Goal: Task Accomplishment & Management: Use online tool/utility

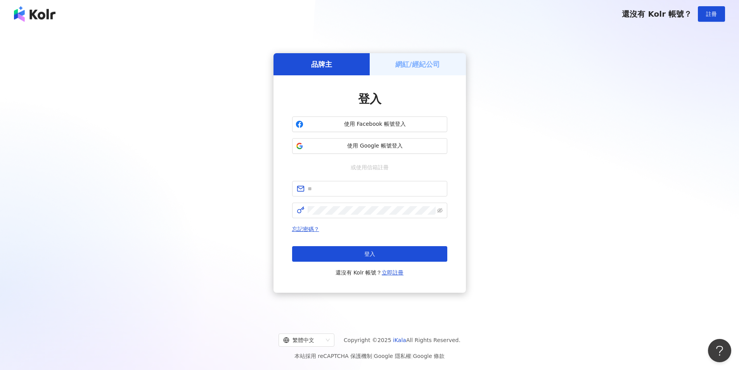
drag, startPoint x: 359, startPoint y: 147, endPoint x: 342, endPoint y: 366, distance: 219.4
click at [359, 147] on span "使用 Google 帳號登入" at bounding box center [374, 146] width 137 height 8
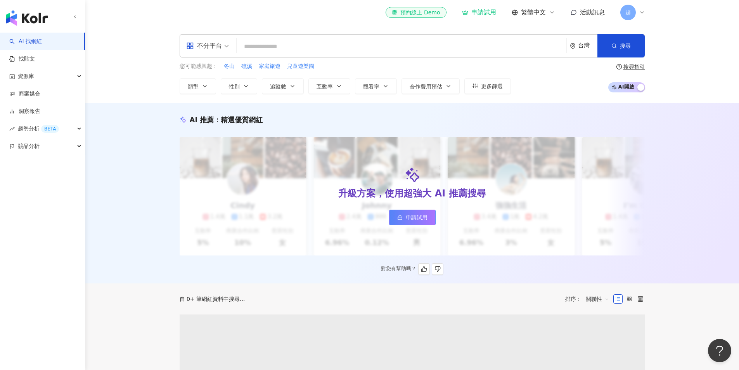
click at [216, 235] on div "升級方案，使用超強大 AI 推薦搜尋 申請試用" at bounding box center [412, 196] width 465 height 118
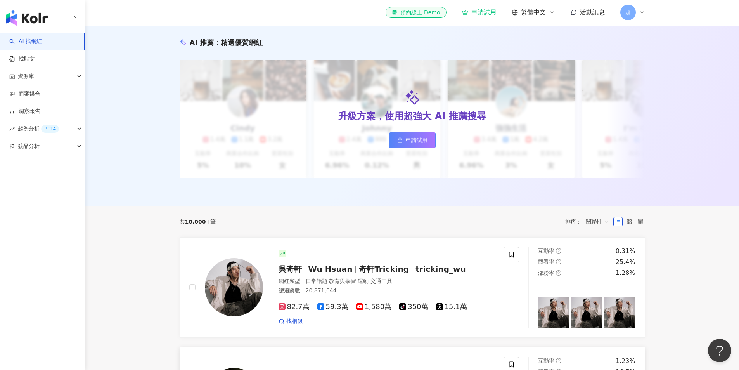
scroll to position [39, 0]
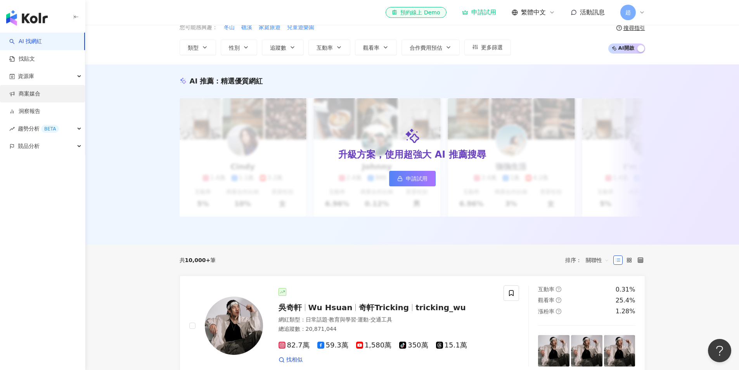
click at [37, 92] on link "商案媒合" at bounding box center [24, 94] width 31 height 8
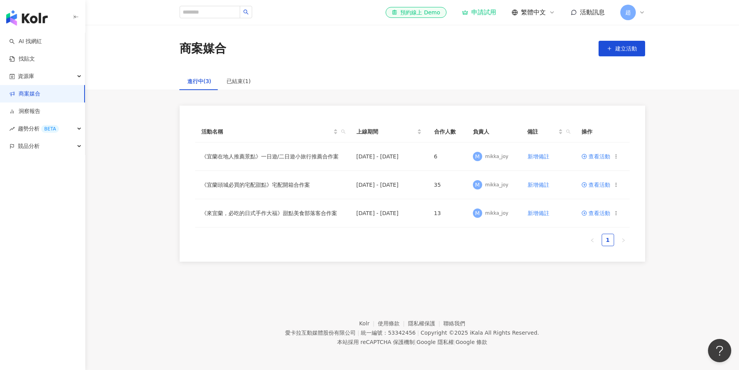
drag, startPoint x: 299, startPoint y: 290, endPoint x: 357, endPoint y: 228, distance: 85.0
click at [299, 290] on footer "Kolr 使用條款 隱私權保護 聯絡我們 愛[PERSON_NAME]互動媒體股份有限公司 | 統一編號：53342456 | Copyright © 202…" at bounding box center [411, 326] width 653 height 86
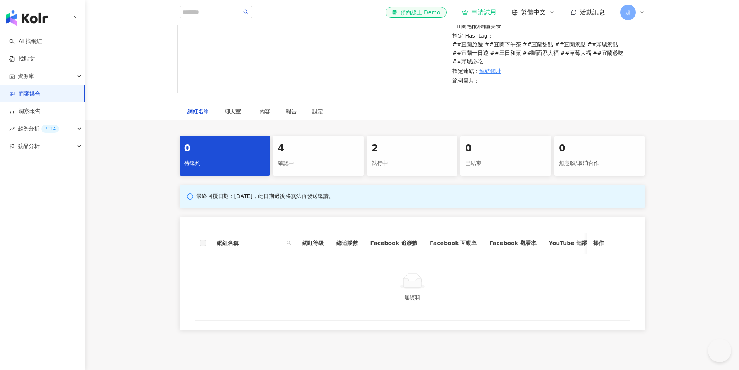
click at [319, 162] on div "確認中" at bounding box center [318, 163] width 81 height 13
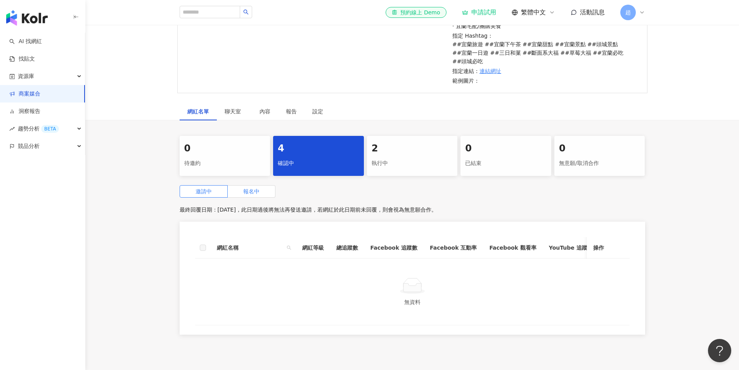
click at [257, 196] on label "報名中" at bounding box center [252, 191] width 48 height 12
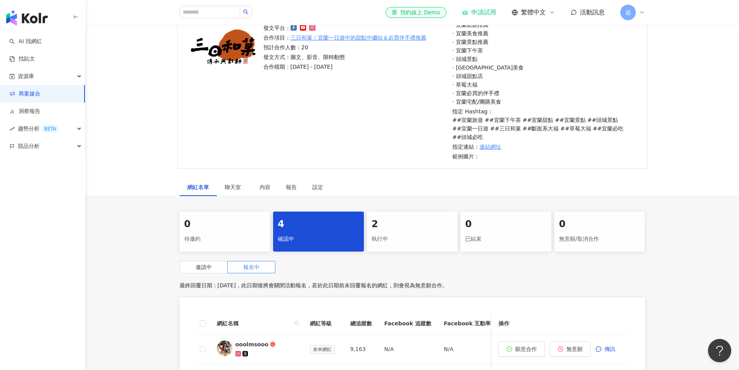
scroll to position [139, 0]
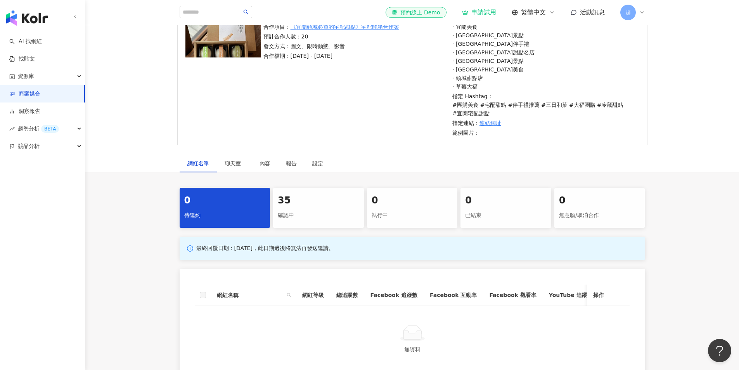
click at [318, 214] on div "確認中" at bounding box center [318, 215] width 81 height 13
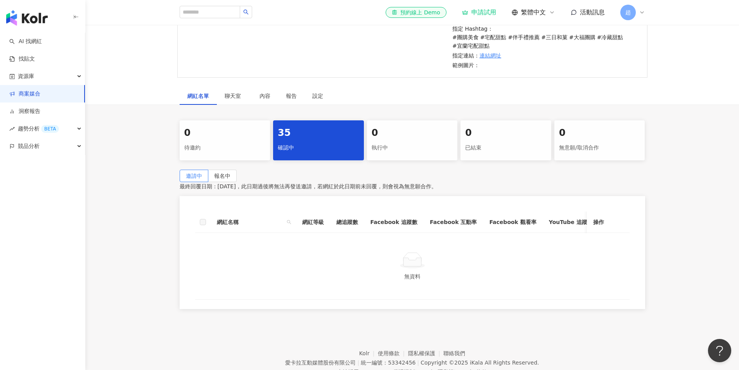
scroll to position [268, 0]
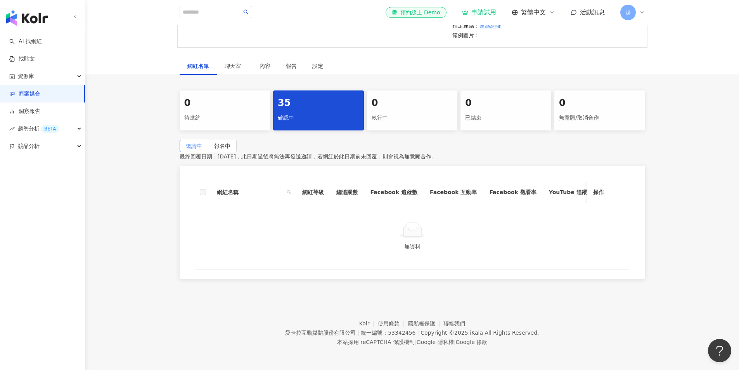
click at [230, 143] on span "報名中" at bounding box center [222, 146] width 16 height 6
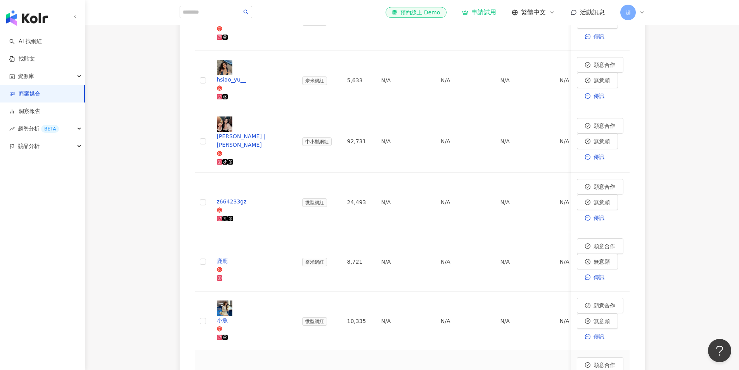
scroll to position [525, 0]
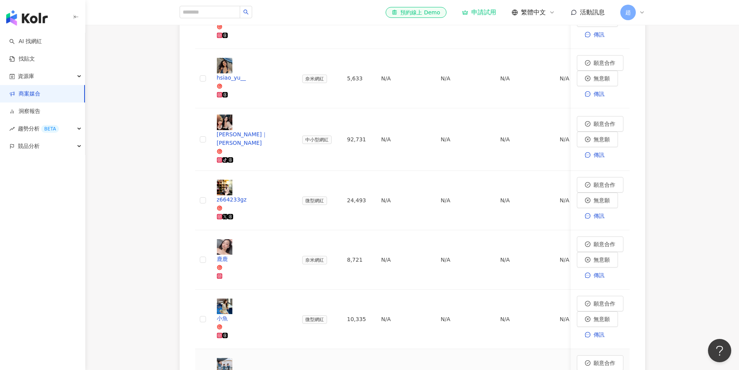
click at [256, 369] on div "joyiner1988" at bounding box center [253, 377] width 73 height 9
